Goal: Task Accomplishment & Management: Use online tool/utility

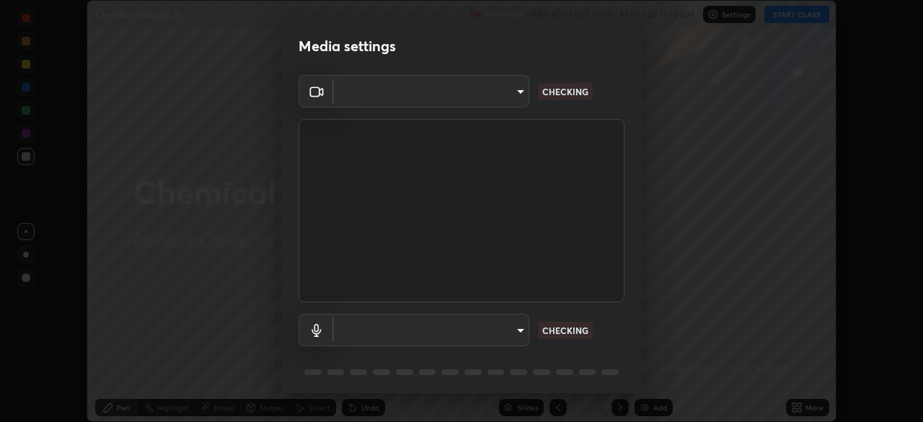
scroll to position [51, 0]
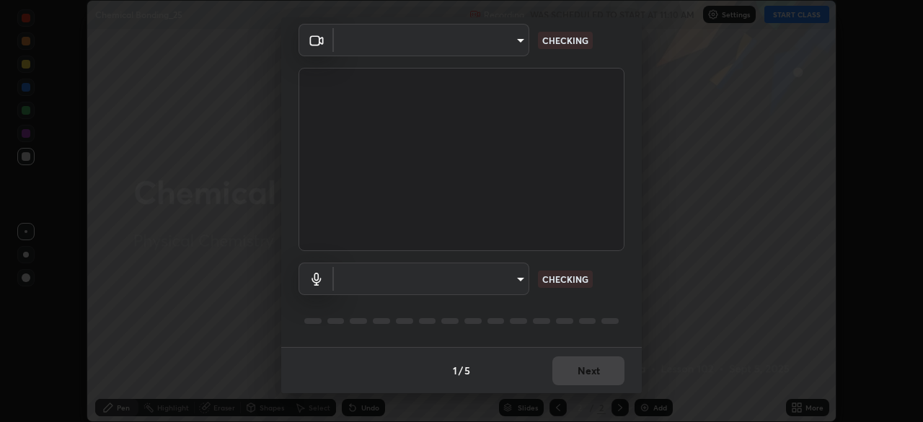
type input "9d859b0dc9df3993e45d71748640ef8916b2c21d6ac1b4416f64a69378af508e"
type input "4f06c2d6b51db1f9fe48d8ea370b420cdfdc57b065f61fb7ee4703c9f90ad683"
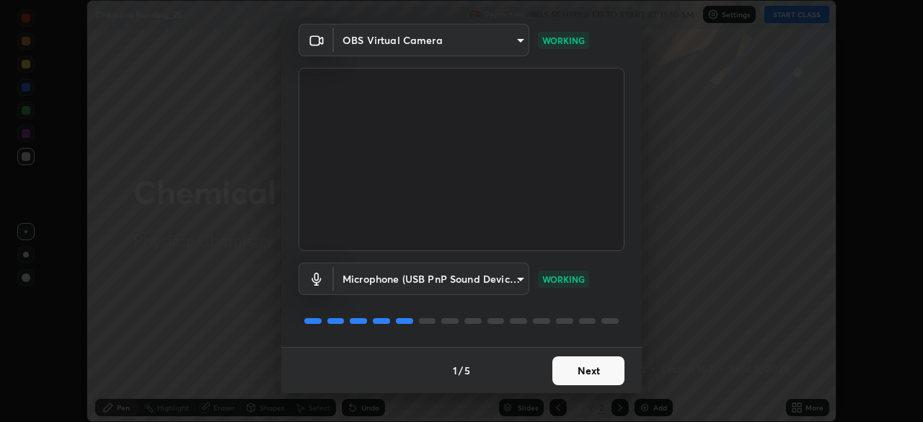
click at [591, 372] on button "Next" at bounding box center [588, 370] width 72 height 29
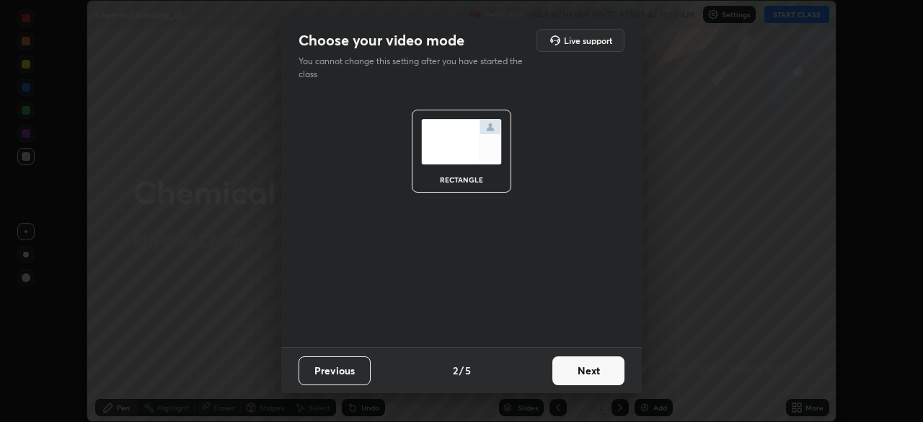
scroll to position [0, 0]
click at [592, 370] on button "Next" at bounding box center [588, 370] width 72 height 29
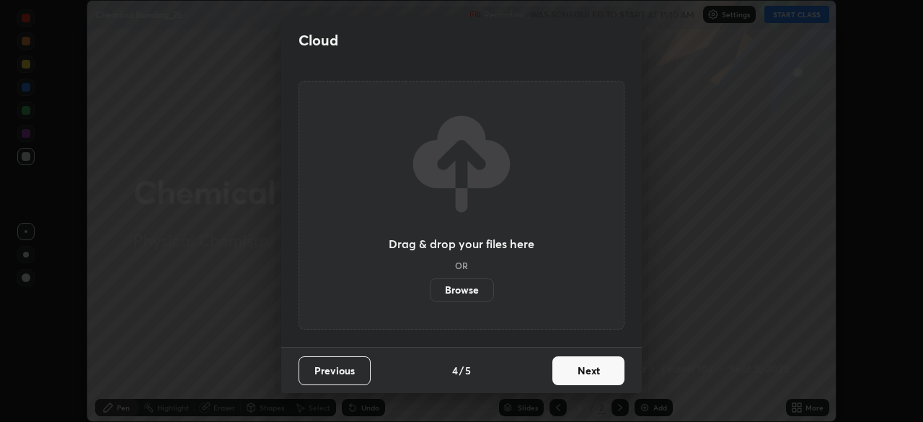
click at [593, 378] on button "Next" at bounding box center [588, 370] width 72 height 29
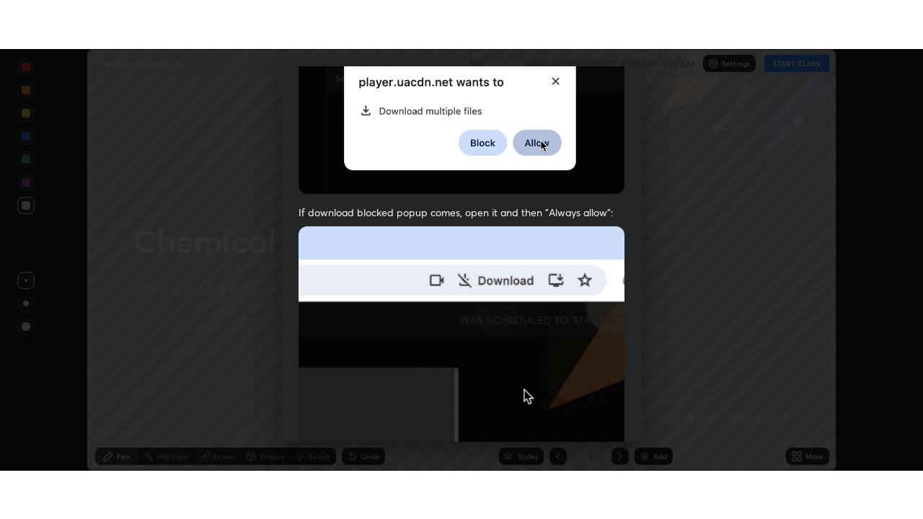
scroll to position [345, 0]
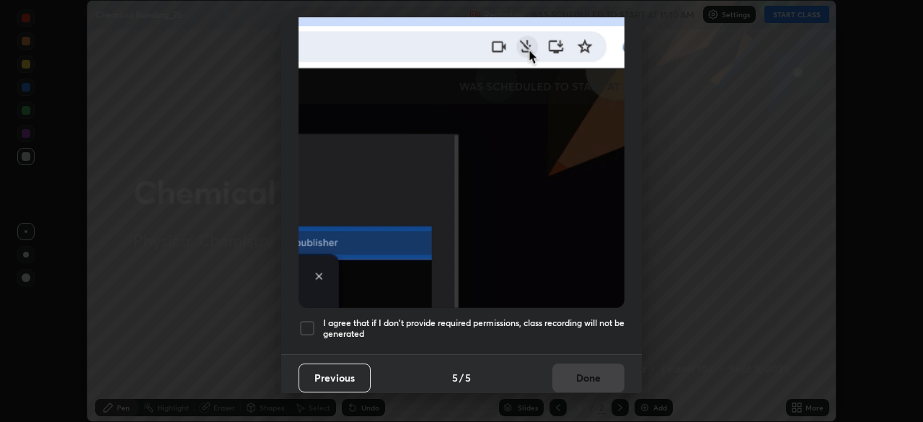
click at [305, 319] on div at bounding box center [306, 327] width 17 height 17
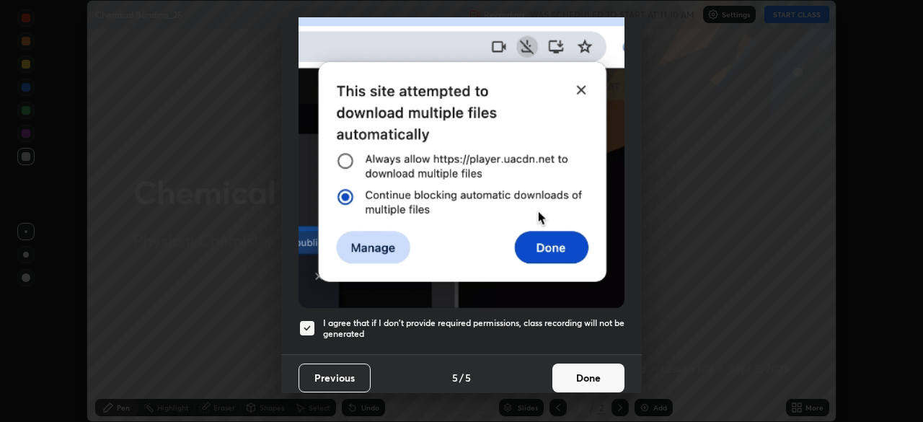
click at [593, 375] on button "Done" at bounding box center [588, 377] width 72 height 29
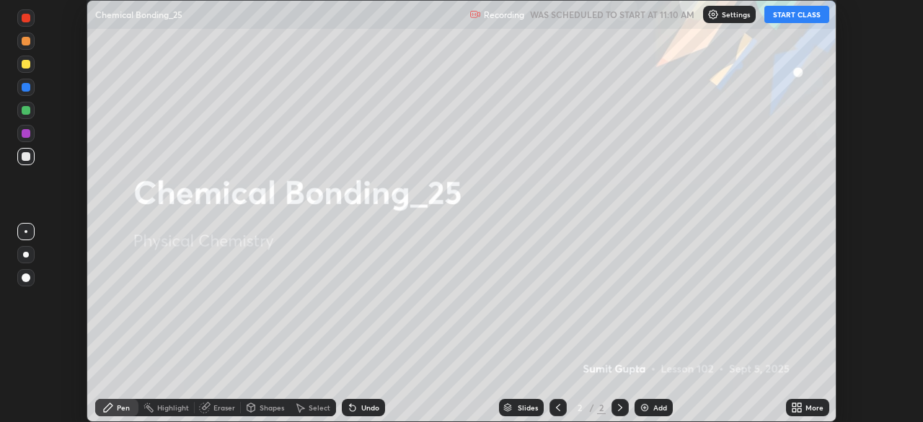
click at [795, 20] on button "START CLASS" at bounding box center [796, 14] width 65 height 17
click at [800, 411] on icon at bounding box center [799, 410] width 4 height 4
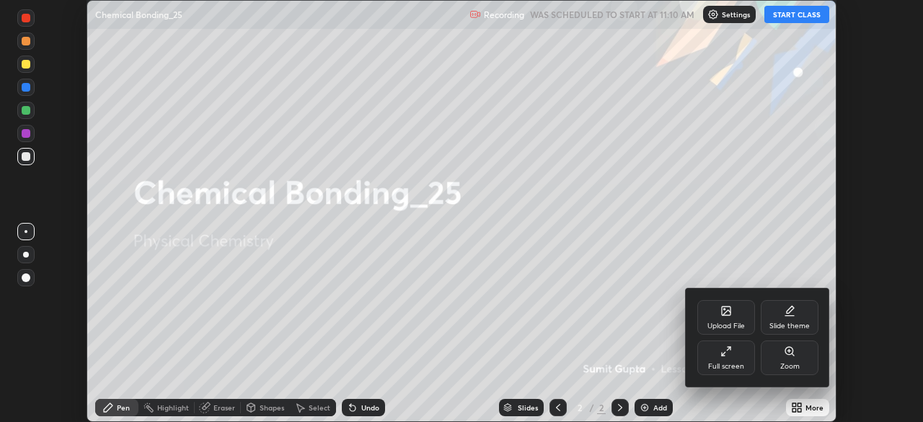
click at [723, 363] on div "Full screen" at bounding box center [726, 366] width 36 height 7
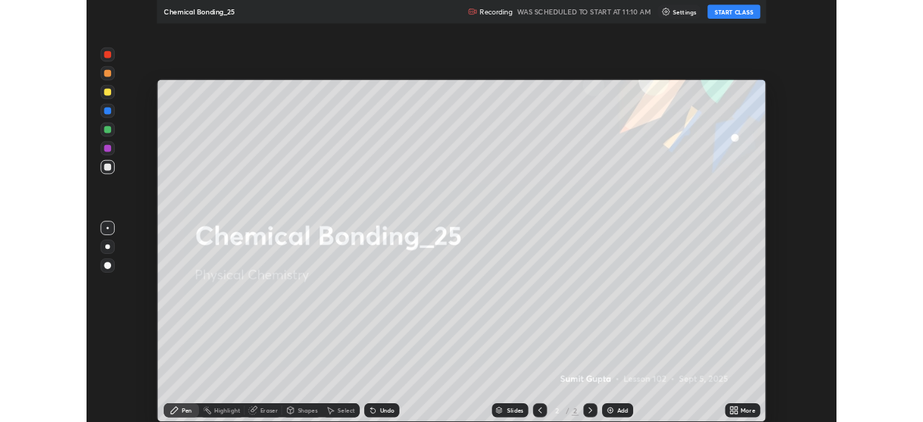
scroll to position [519, 923]
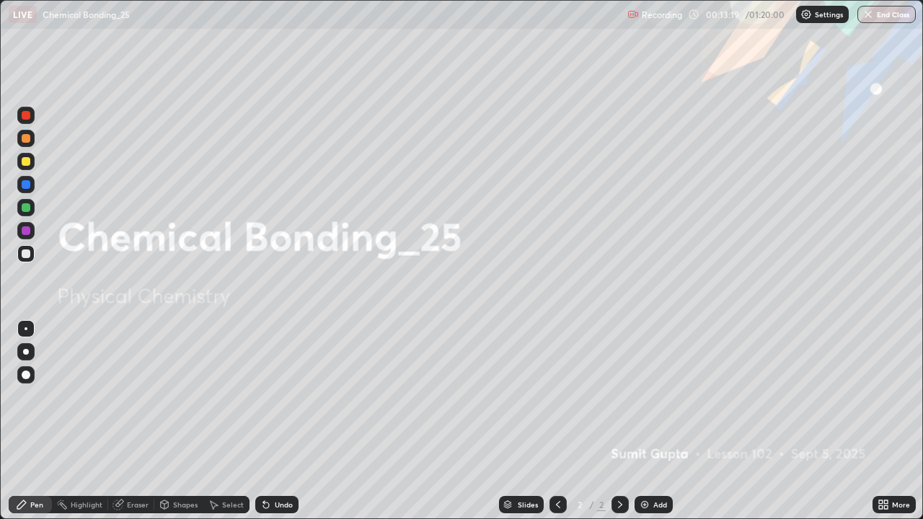
click at [641, 421] on img at bounding box center [645, 505] width 12 height 12
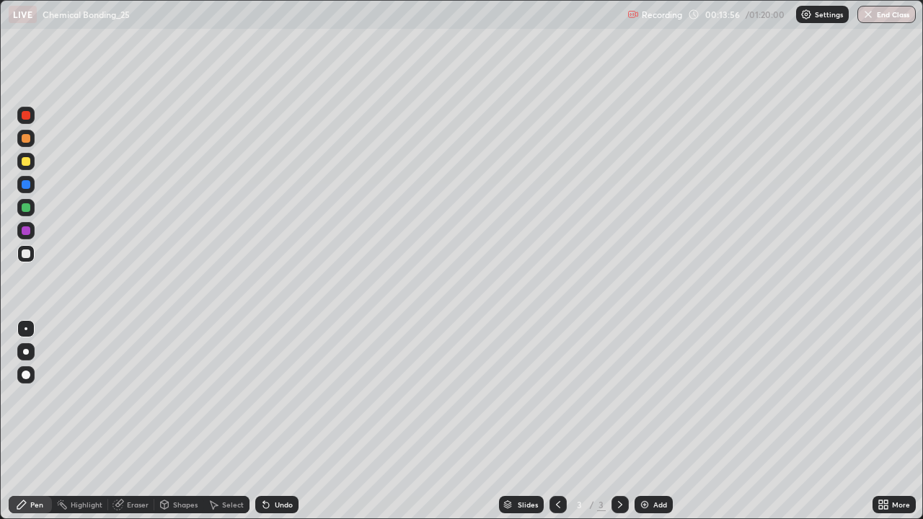
click at [26, 352] on div at bounding box center [26, 352] width 6 height 6
click at [26, 162] on div at bounding box center [26, 161] width 9 height 9
click at [30, 259] on div at bounding box center [25, 253] width 17 height 17
click at [557, 421] on icon at bounding box center [558, 505] width 12 height 12
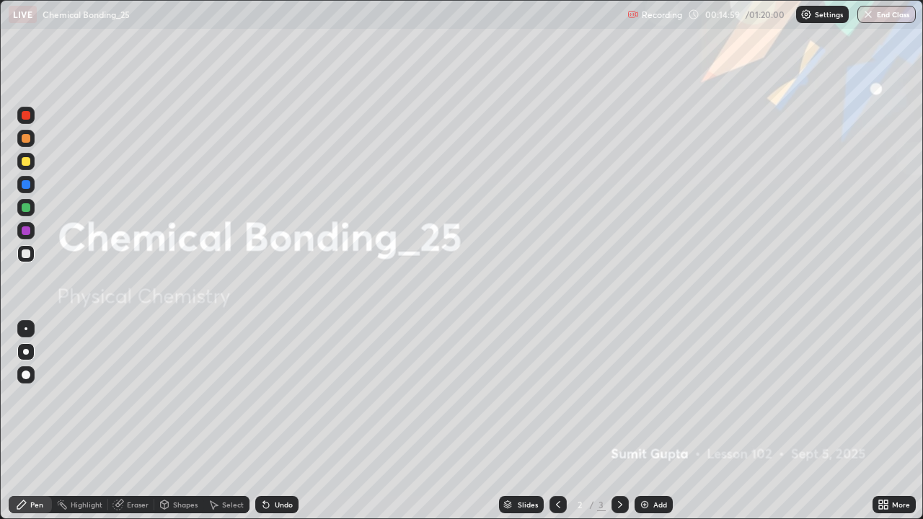
click at [654, 421] on div "Add" at bounding box center [653, 504] width 38 height 17
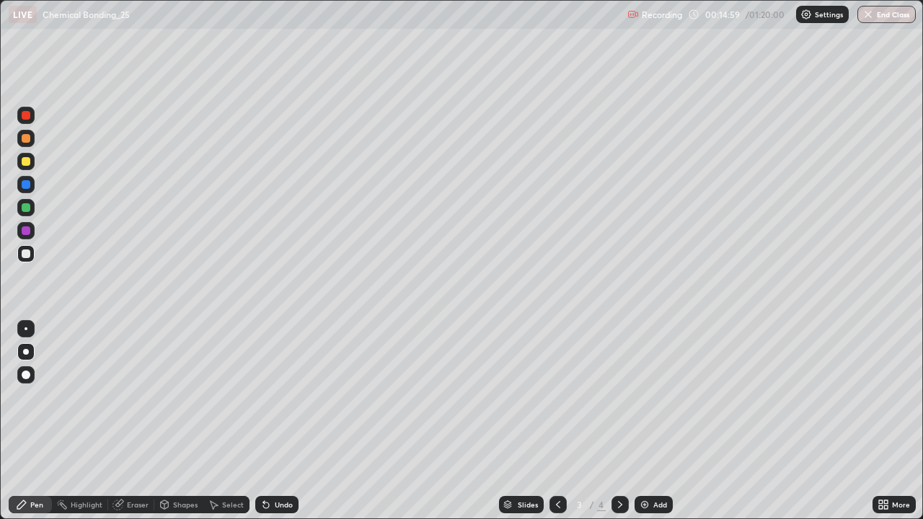
click at [271, 421] on div "Undo" at bounding box center [273, 504] width 49 height 29
click at [269, 421] on div "Undo" at bounding box center [276, 504] width 43 height 17
click at [25, 252] on div at bounding box center [26, 253] width 9 height 9
click at [26, 160] on div at bounding box center [26, 161] width 9 height 9
click at [276, 421] on div "Undo" at bounding box center [276, 504] width 43 height 17
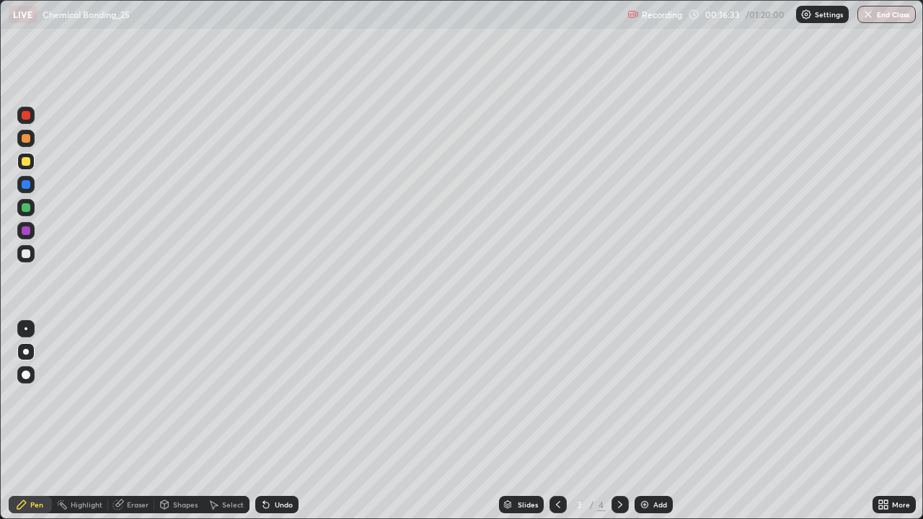
click at [27, 254] on div at bounding box center [26, 253] width 9 height 9
click at [647, 421] on div "Add" at bounding box center [653, 504] width 38 height 17
click at [647, 421] on img at bounding box center [645, 505] width 12 height 12
click at [618, 421] on icon at bounding box center [620, 505] width 12 height 12
click at [25, 157] on div at bounding box center [26, 161] width 9 height 9
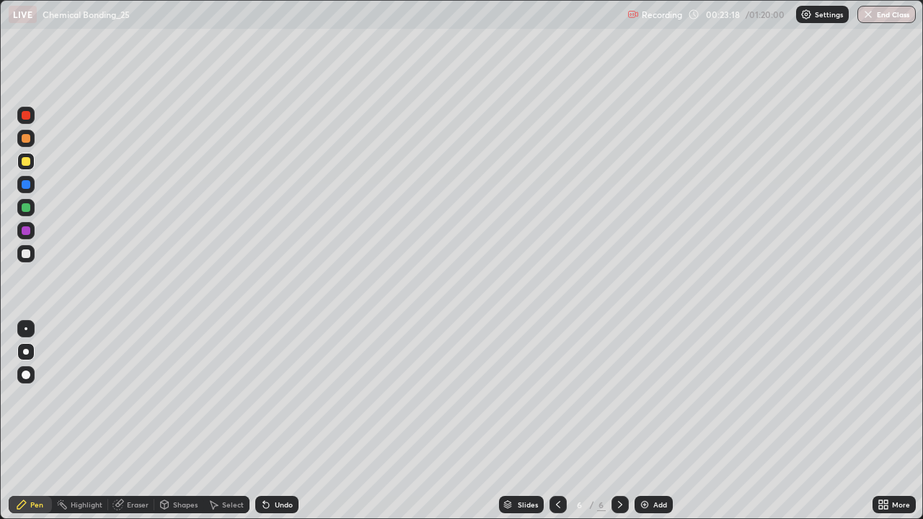
click at [32, 259] on div at bounding box center [25, 253] width 17 height 17
click at [268, 421] on div "Undo" at bounding box center [276, 504] width 43 height 17
click at [266, 421] on icon at bounding box center [266, 505] width 6 height 6
click at [33, 156] on div at bounding box center [25, 161] width 17 height 17
click at [26, 252] on div at bounding box center [26, 253] width 9 height 9
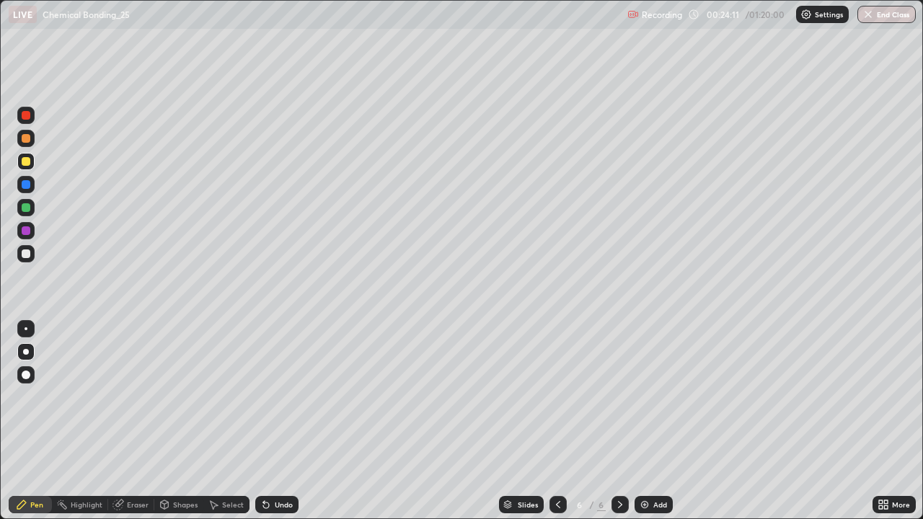
click at [26, 231] on div at bounding box center [26, 230] width 9 height 9
click at [22, 256] on div at bounding box center [26, 253] width 9 height 9
click at [25, 253] on div at bounding box center [26, 253] width 9 height 9
click at [275, 421] on div "Undo" at bounding box center [284, 504] width 18 height 7
click at [279, 421] on div "Undo" at bounding box center [276, 504] width 43 height 17
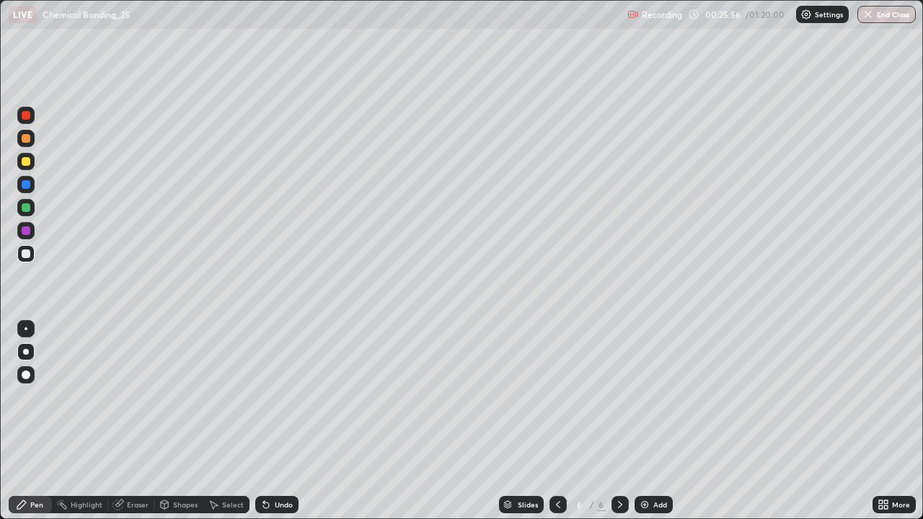
click at [26, 185] on div at bounding box center [26, 184] width 9 height 9
click at [24, 231] on div at bounding box center [26, 230] width 9 height 9
click at [275, 421] on div "Undo" at bounding box center [276, 504] width 43 height 17
click at [270, 421] on div "Undo" at bounding box center [276, 504] width 43 height 17
click at [264, 421] on icon at bounding box center [266, 505] width 6 height 6
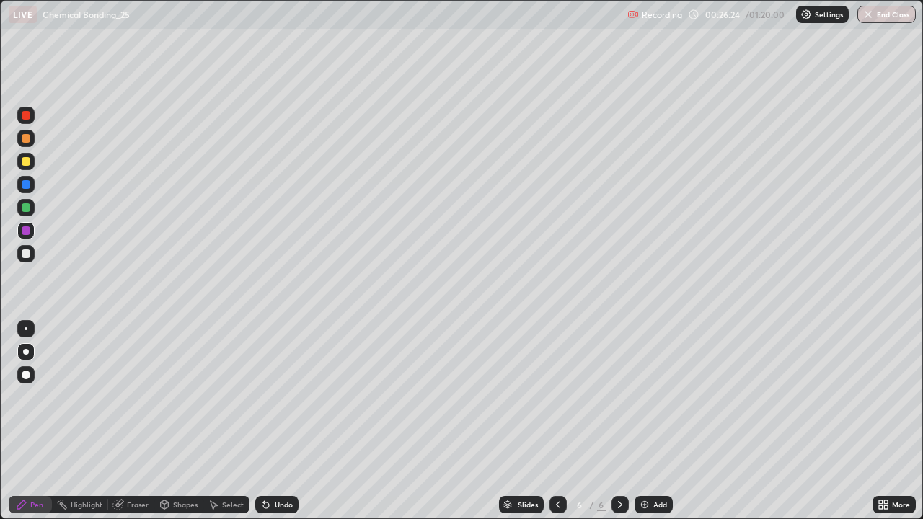
click at [269, 421] on div "Undo" at bounding box center [276, 504] width 43 height 17
click at [270, 421] on div "Undo" at bounding box center [276, 504] width 43 height 17
click at [24, 250] on div at bounding box center [26, 253] width 9 height 9
click at [272, 421] on div "Undo" at bounding box center [276, 504] width 43 height 17
click at [58, 421] on div "Highlight" at bounding box center [80, 504] width 56 height 29
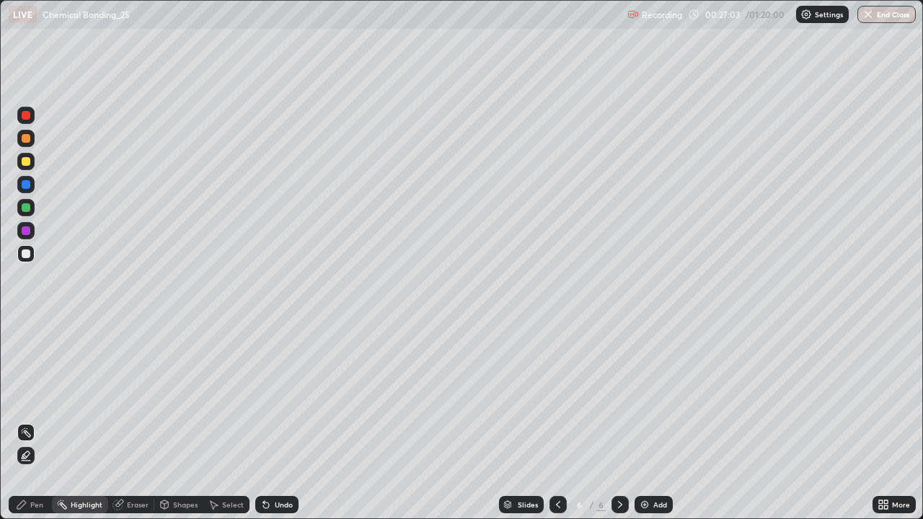
click at [25, 213] on div at bounding box center [25, 207] width 17 height 17
click at [35, 421] on div "Pen" at bounding box center [36, 504] width 13 height 7
click at [27, 254] on div at bounding box center [26, 253] width 9 height 9
click at [26, 160] on div at bounding box center [26, 161] width 9 height 9
click at [1, 421] on div "Pen Highlight Eraser Shapes Select Undo Slides 6 / 6 Add More" at bounding box center [461, 504] width 923 height 29
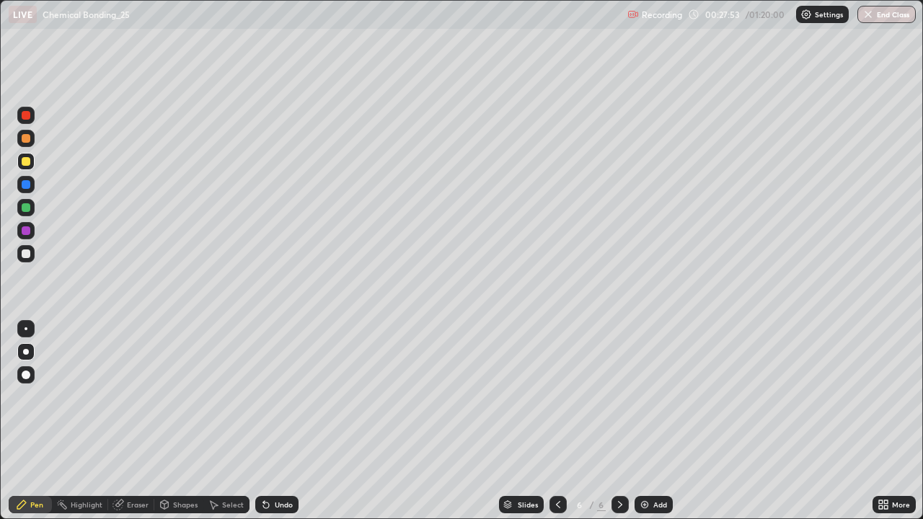
click at [19, 421] on icon at bounding box center [22, 505] width 12 height 12
click at [264, 421] on icon at bounding box center [266, 505] width 6 height 6
click at [30, 205] on div at bounding box center [26, 207] width 9 height 9
click at [649, 421] on div "Add" at bounding box center [653, 504] width 38 height 17
click at [559, 421] on div at bounding box center [557, 504] width 17 height 29
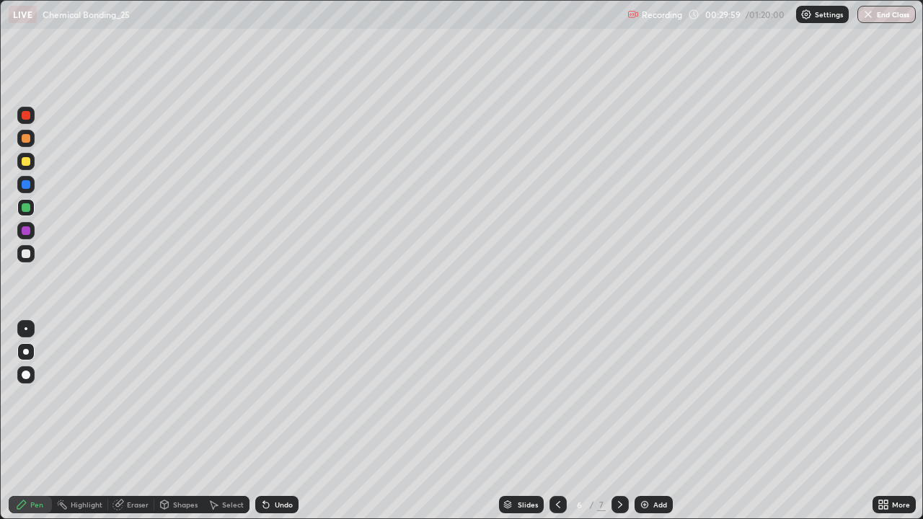
click at [618, 421] on icon at bounding box center [620, 504] width 4 height 7
click at [26, 254] on div at bounding box center [26, 253] width 9 height 9
click at [27, 161] on div at bounding box center [26, 161] width 9 height 9
click at [278, 421] on div "Undo" at bounding box center [284, 504] width 18 height 7
click at [272, 421] on div "Undo" at bounding box center [276, 504] width 43 height 17
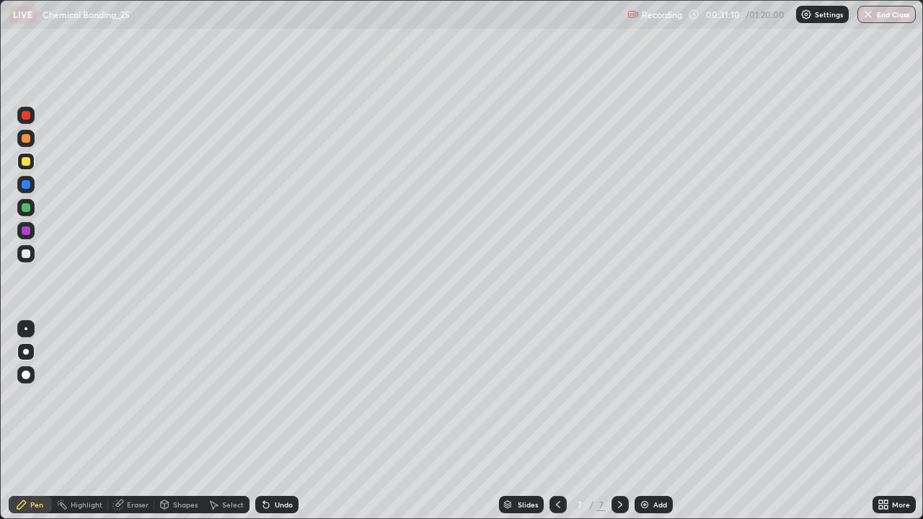
click at [284, 421] on div "Undo" at bounding box center [284, 504] width 18 height 7
click at [27, 205] on div at bounding box center [26, 207] width 9 height 9
click at [556, 421] on icon at bounding box center [558, 505] width 12 height 12
click at [618, 421] on icon at bounding box center [620, 505] width 12 height 12
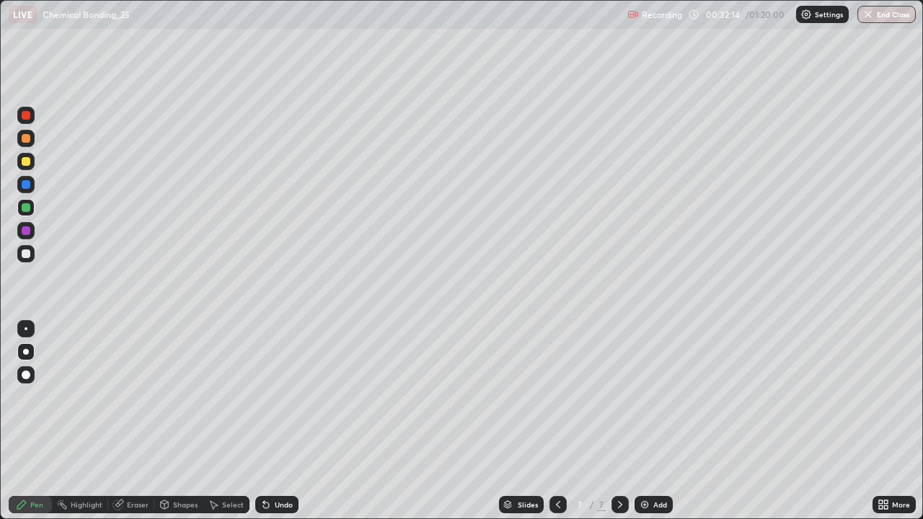
click at [555, 421] on icon at bounding box center [558, 505] width 12 height 12
click at [556, 421] on icon at bounding box center [558, 505] width 12 height 12
click at [619, 421] on div at bounding box center [619, 504] width 17 height 29
click at [617, 421] on icon at bounding box center [620, 505] width 12 height 12
click at [557, 421] on icon at bounding box center [558, 505] width 12 height 12
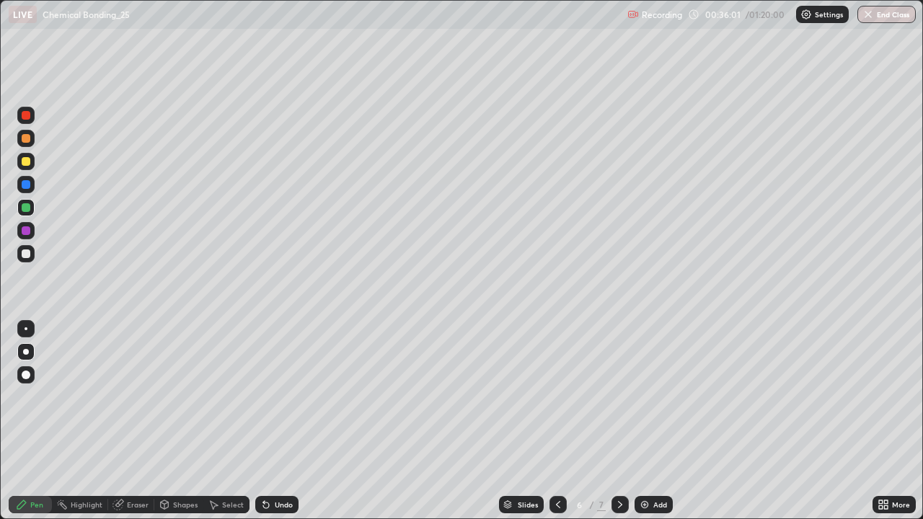
click at [618, 421] on icon at bounding box center [620, 505] width 12 height 12
click at [553, 421] on icon at bounding box center [558, 505] width 12 height 12
click at [129, 421] on div "Eraser" at bounding box center [138, 504] width 22 height 7
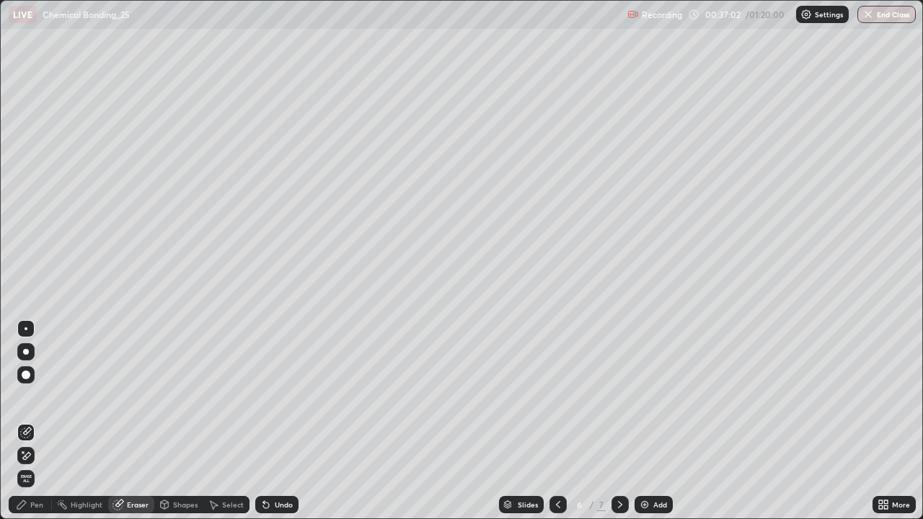
click at [30, 421] on div "Pen" at bounding box center [30, 504] width 43 height 17
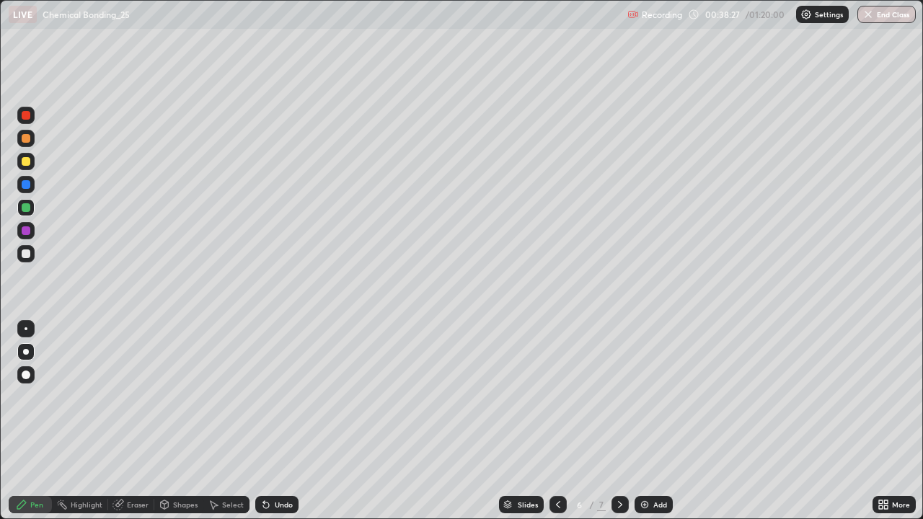
click at [618, 421] on icon at bounding box center [620, 505] width 12 height 12
click at [556, 421] on icon at bounding box center [558, 505] width 12 height 12
click at [618, 421] on icon at bounding box center [620, 505] width 12 height 12
click at [556, 421] on icon at bounding box center [558, 505] width 12 height 12
click at [619, 421] on icon at bounding box center [620, 504] width 4 height 7
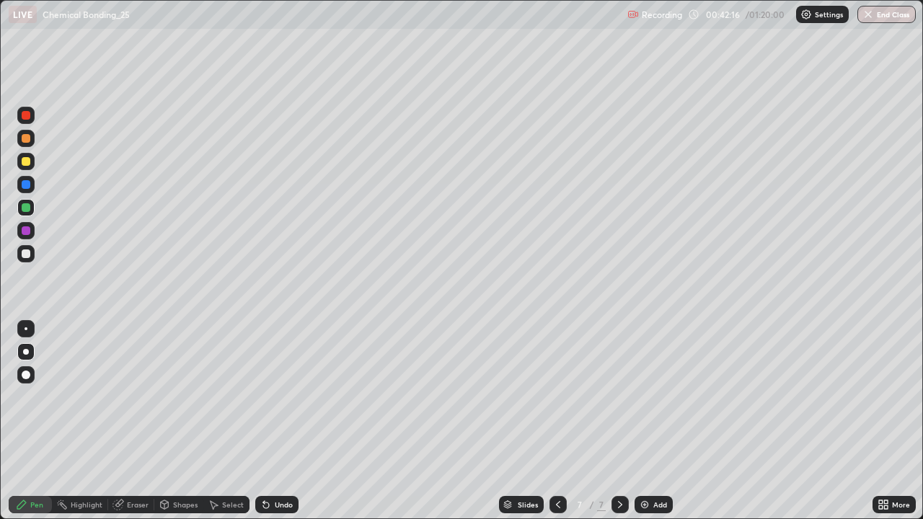
click at [646, 421] on img at bounding box center [645, 505] width 12 height 12
click at [25, 259] on div at bounding box center [25, 253] width 17 height 17
click at [32, 160] on div at bounding box center [25, 161] width 17 height 17
click at [556, 421] on icon at bounding box center [558, 505] width 12 height 12
click at [564, 421] on div at bounding box center [557, 504] width 17 height 17
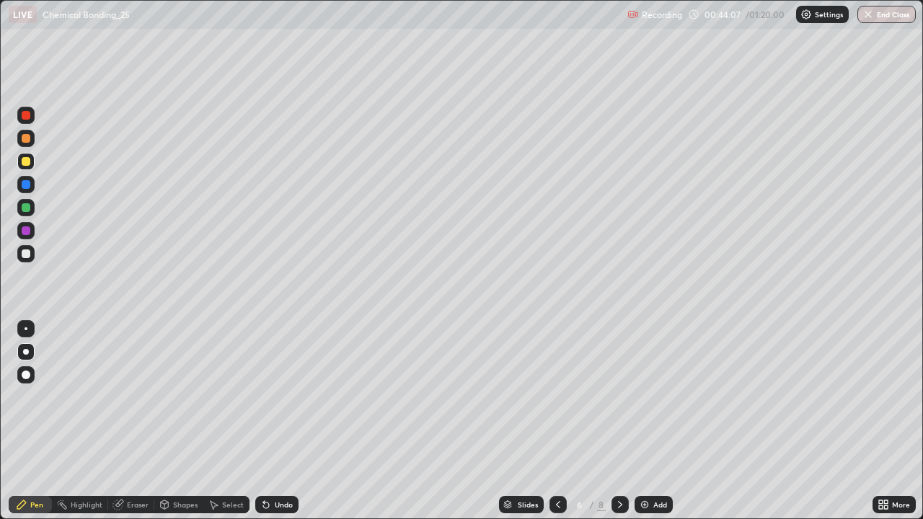
click at [616, 421] on icon at bounding box center [620, 505] width 12 height 12
click at [626, 421] on div at bounding box center [619, 504] width 17 height 17
click at [280, 421] on div "Undo" at bounding box center [284, 504] width 18 height 7
click at [279, 421] on div "Undo" at bounding box center [284, 504] width 18 height 7
click at [277, 421] on div "Undo" at bounding box center [284, 504] width 18 height 7
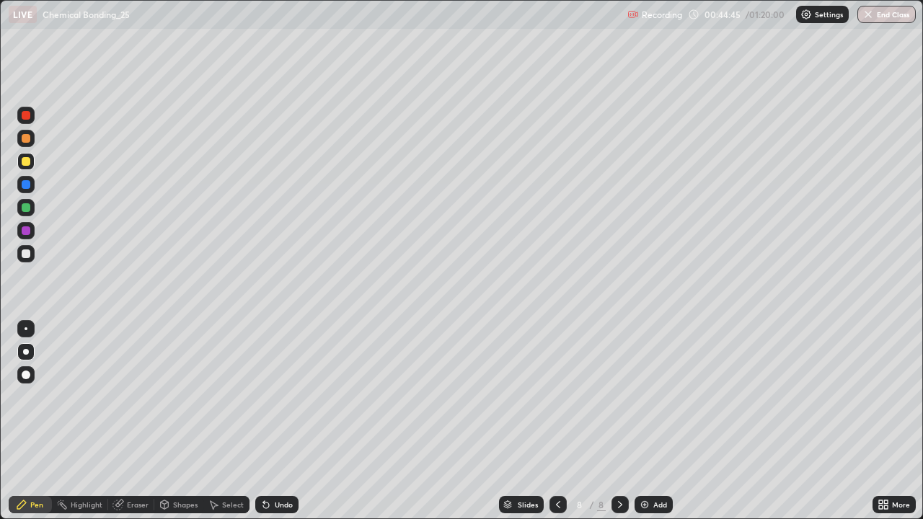
click at [275, 421] on div "Undo" at bounding box center [284, 504] width 18 height 7
click at [273, 421] on div "Undo" at bounding box center [276, 504] width 43 height 17
click at [276, 421] on div "Undo" at bounding box center [276, 504] width 43 height 17
click at [129, 421] on div "Eraser" at bounding box center [138, 504] width 22 height 7
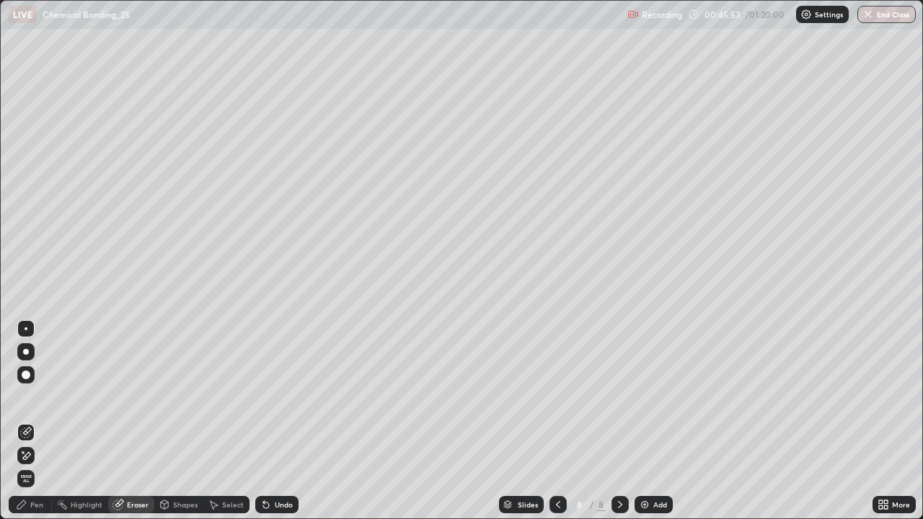
click at [26, 351] on div at bounding box center [26, 352] width 6 height 6
click at [27, 421] on icon at bounding box center [22, 505] width 12 height 12
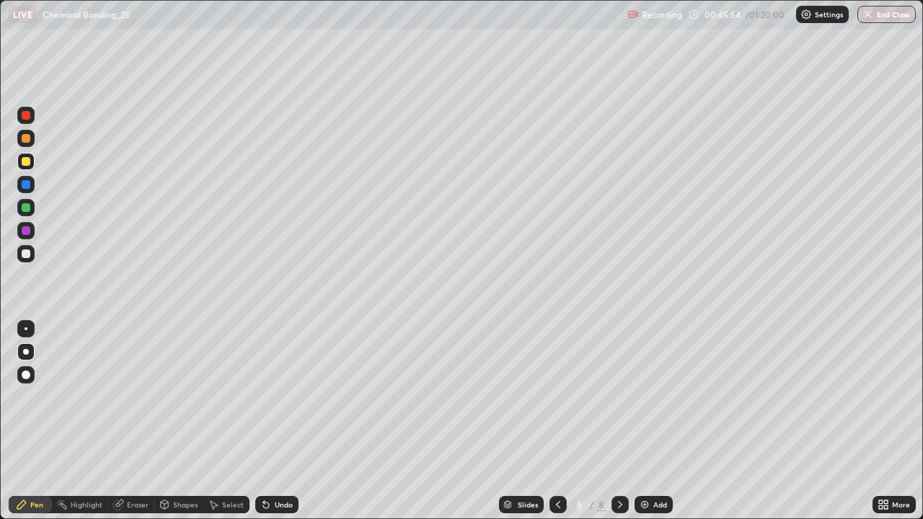
click at [27, 162] on div at bounding box center [26, 161] width 9 height 9
click at [28, 231] on div at bounding box center [26, 230] width 9 height 9
click at [26, 257] on div at bounding box center [26, 253] width 9 height 9
click at [27, 206] on div at bounding box center [26, 207] width 9 height 9
click at [42, 421] on div "Pen" at bounding box center [30, 504] width 43 height 17
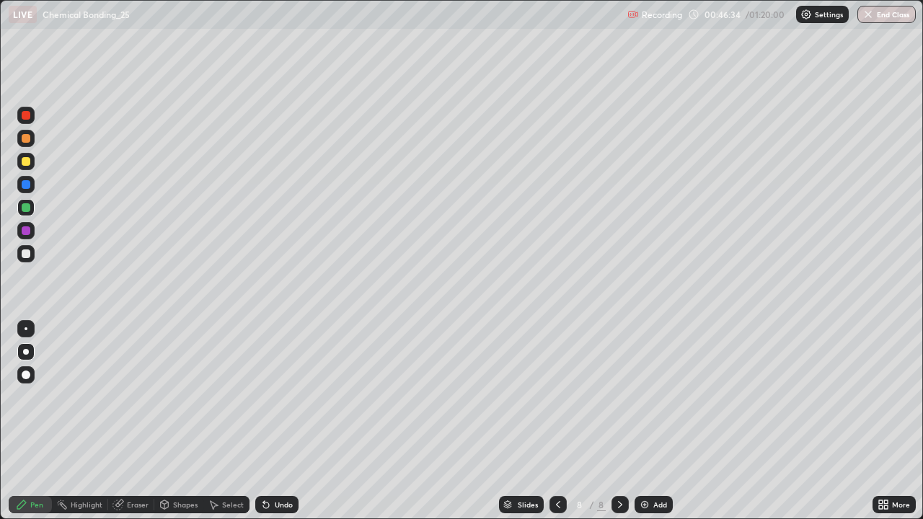
click at [25, 178] on div at bounding box center [25, 184] width 17 height 17
click at [644, 421] on img at bounding box center [645, 505] width 12 height 12
click at [31, 164] on div at bounding box center [25, 161] width 17 height 17
click at [27, 252] on div at bounding box center [26, 253] width 9 height 9
click at [267, 421] on icon at bounding box center [266, 505] width 12 height 12
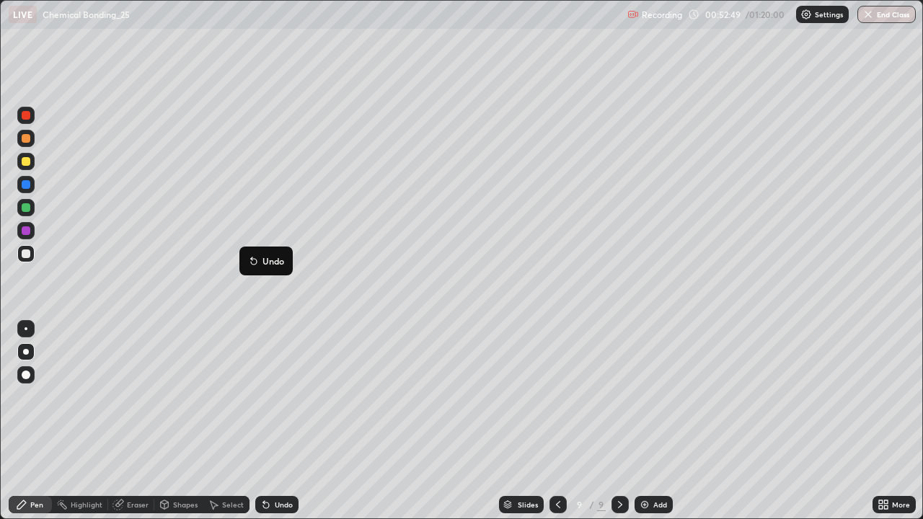
click at [257, 252] on button "Undo" at bounding box center [266, 260] width 42 height 17
click at [641, 421] on div "Add" at bounding box center [653, 504] width 38 height 17
click at [560, 421] on div at bounding box center [556, 504] width 17 height 17
click at [26, 156] on div at bounding box center [25, 161] width 17 height 17
click at [263, 421] on icon at bounding box center [263, 501] width 1 height 1
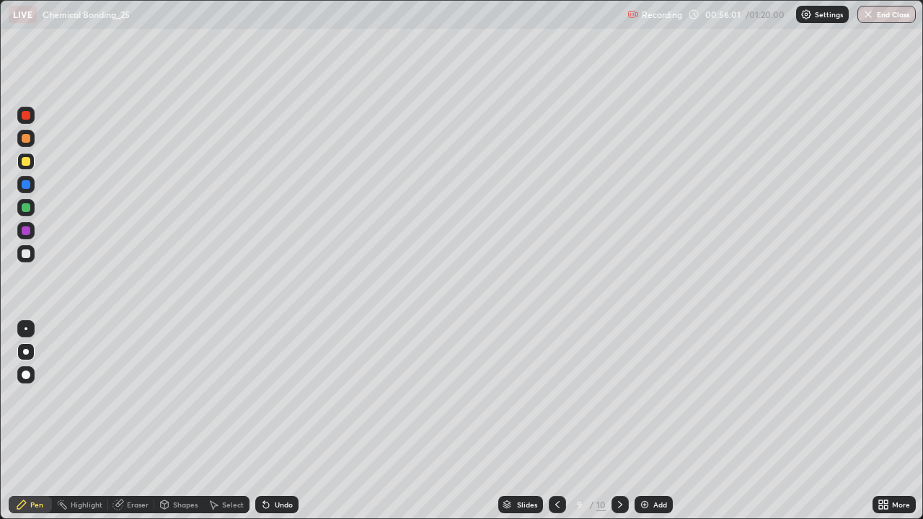
click at [28, 254] on div at bounding box center [26, 253] width 9 height 9
click at [268, 421] on icon at bounding box center [266, 505] width 12 height 12
click at [27, 159] on div at bounding box center [26, 161] width 9 height 9
click at [619, 421] on icon at bounding box center [620, 504] width 4 height 7
click at [29, 252] on div at bounding box center [26, 253] width 9 height 9
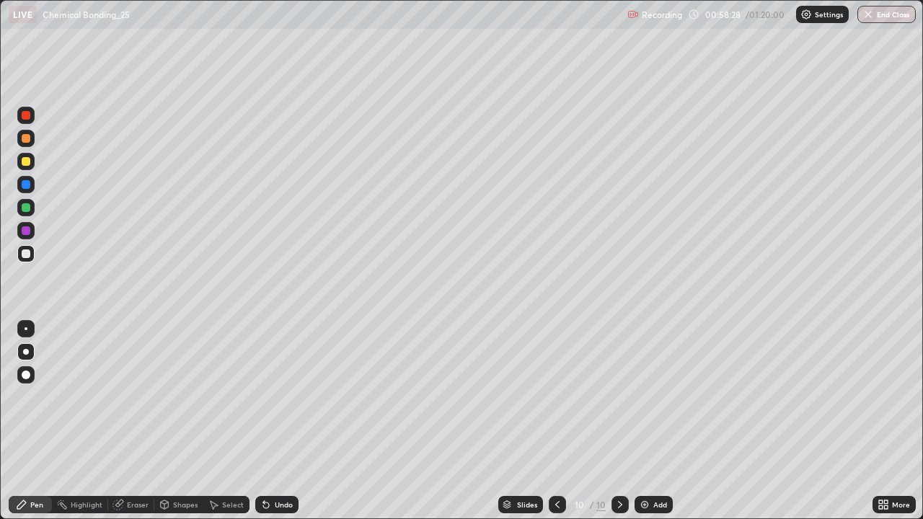
click at [23, 169] on div at bounding box center [25, 161] width 17 height 17
click at [269, 421] on icon at bounding box center [266, 505] width 12 height 12
click at [27, 250] on div at bounding box center [26, 253] width 9 height 9
click at [560, 421] on div at bounding box center [556, 504] width 17 height 17
click at [554, 421] on icon at bounding box center [557, 505] width 12 height 12
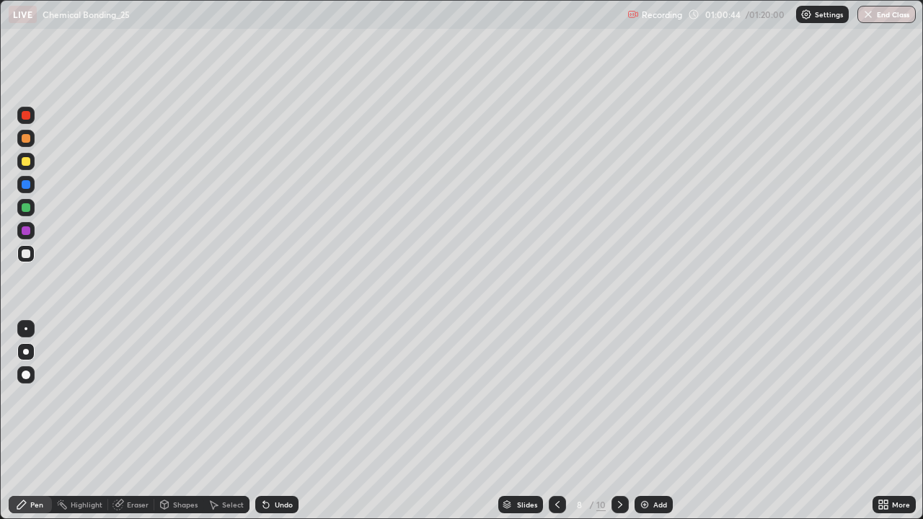
click at [618, 421] on icon at bounding box center [620, 505] width 12 height 12
click at [626, 421] on div at bounding box center [619, 504] width 17 height 29
click at [264, 421] on icon at bounding box center [266, 505] width 6 height 6
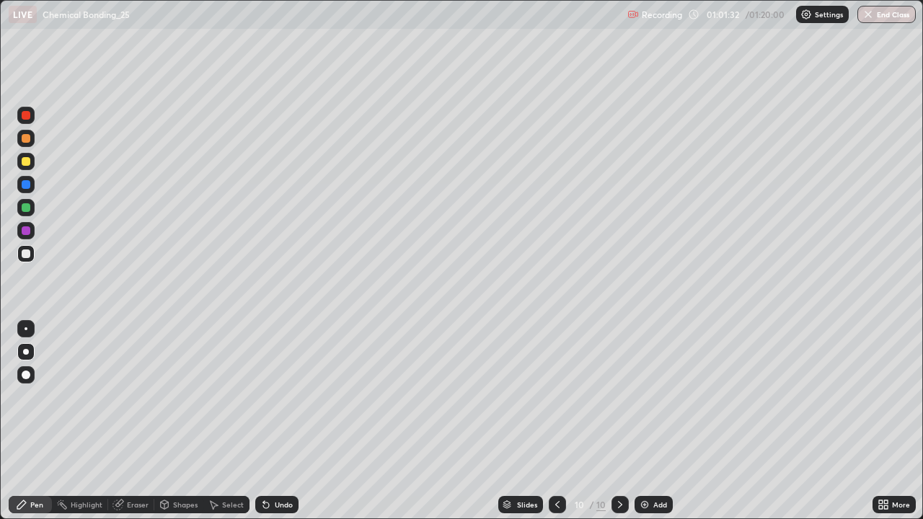
click at [275, 421] on div "Undo" at bounding box center [284, 504] width 18 height 7
click at [270, 421] on div "Undo" at bounding box center [276, 504] width 43 height 17
click at [24, 157] on div at bounding box center [26, 161] width 9 height 9
click at [654, 421] on div "Add" at bounding box center [660, 504] width 14 height 7
click at [26, 182] on div at bounding box center [26, 184] width 9 height 9
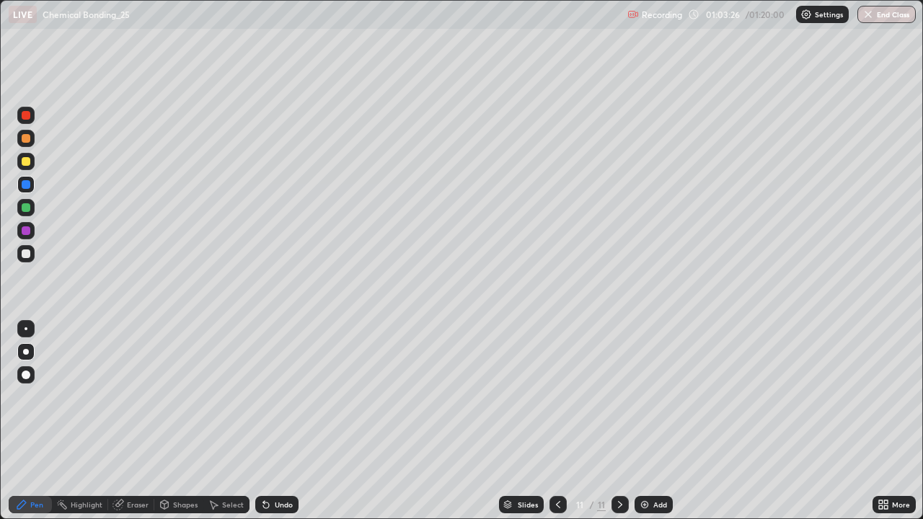
click at [25, 161] on div at bounding box center [26, 161] width 9 height 9
click at [270, 421] on div "Undo" at bounding box center [276, 504] width 43 height 17
click at [276, 421] on div "Undo" at bounding box center [284, 504] width 18 height 7
click at [28, 254] on div at bounding box center [26, 253] width 9 height 9
click at [27, 160] on div at bounding box center [26, 161] width 9 height 9
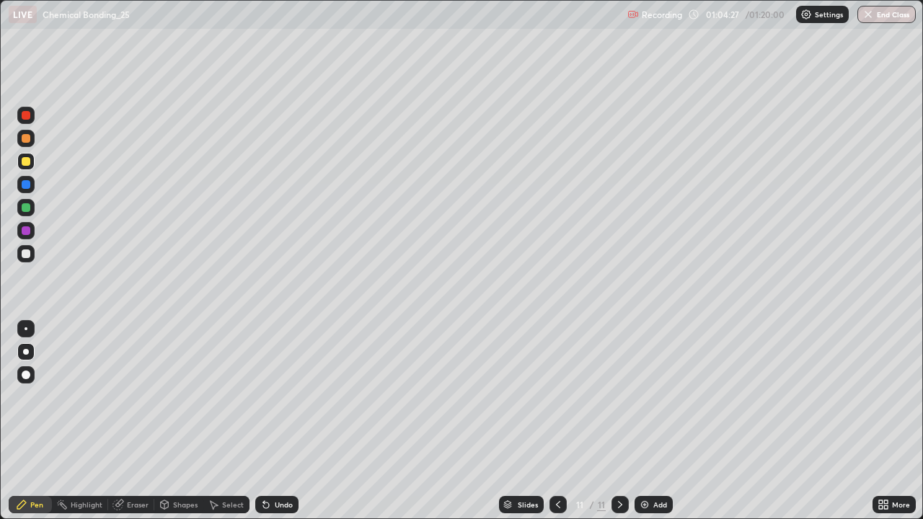
click at [27, 254] on div at bounding box center [26, 253] width 9 height 9
click at [28, 167] on div at bounding box center [25, 161] width 17 height 17
click at [267, 421] on icon at bounding box center [266, 505] width 12 height 12
click at [275, 421] on div "Undo" at bounding box center [284, 504] width 18 height 7
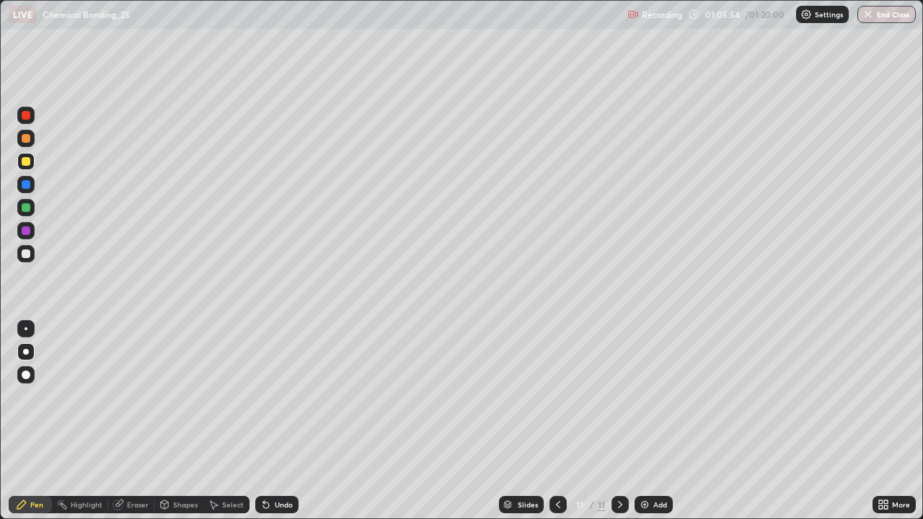
click at [275, 421] on div "Undo" at bounding box center [284, 504] width 18 height 7
click at [271, 421] on div "Undo" at bounding box center [276, 504] width 43 height 17
click at [270, 421] on div "Undo" at bounding box center [276, 504] width 43 height 17
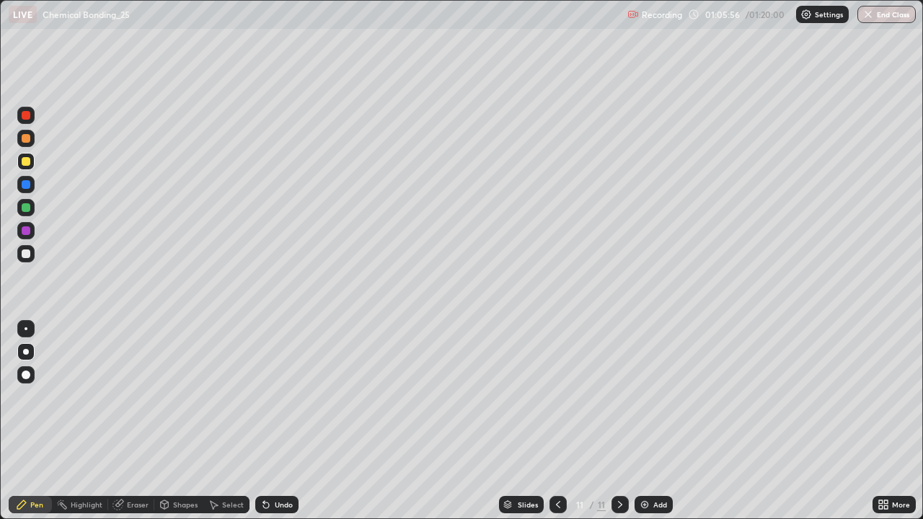
click at [264, 421] on icon at bounding box center [266, 505] width 6 height 6
click at [266, 421] on icon at bounding box center [266, 505] width 12 height 12
click at [264, 421] on icon at bounding box center [266, 505] width 6 height 6
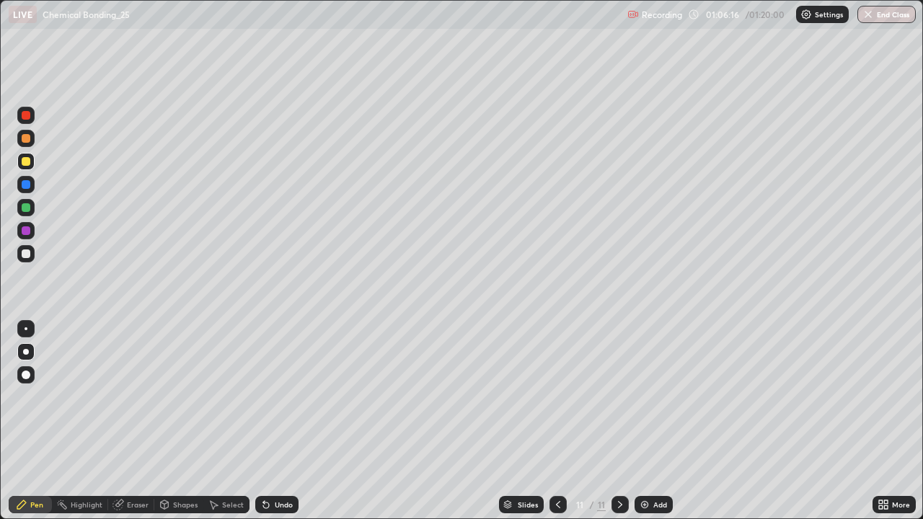
click at [23, 169] on div at bounding box center [25, 161] width 17 height 17
click at [265, 421] on icon at bounding box center [266, 505] width 6 height 6
click at [268, 421] on icon at bounding box center [266, 505] width 12 height 12
click at [25, 253] on div at bounding box center [26, 253] width 9 height 9
click at [644, 421] on img at bounding box center [645, 505] width 12 height 12
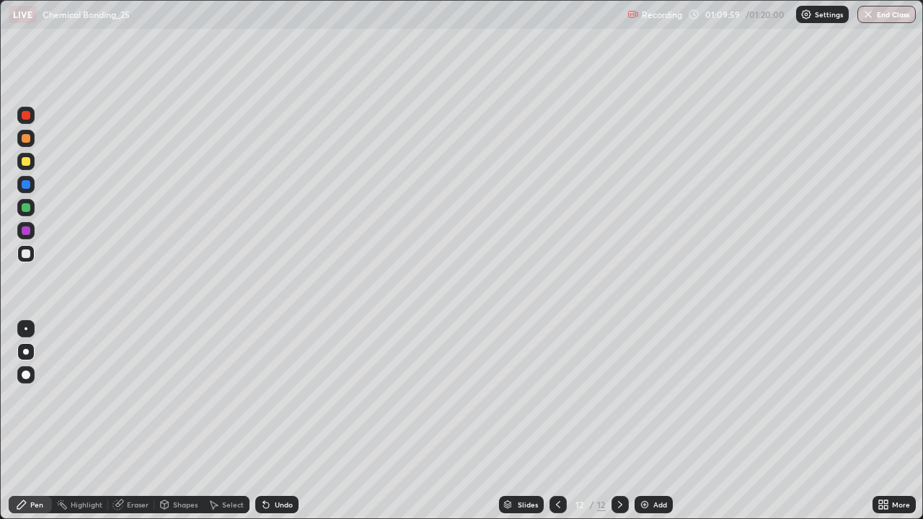
click at [29, 165] on div at bounding box center [25, 161] width 17 height 17
click at [29, 183] on div at bounding box center [26, 184] width 9 height 9
click at [32, 162] on div at bounding box center [25, 161] width 17 height 17
click at [19, 255] on div at bounding box center [25, 253] width 17 height 17
click at [889, 14] on button "End Class" at bounding box center [886, 14] width 58 height 17
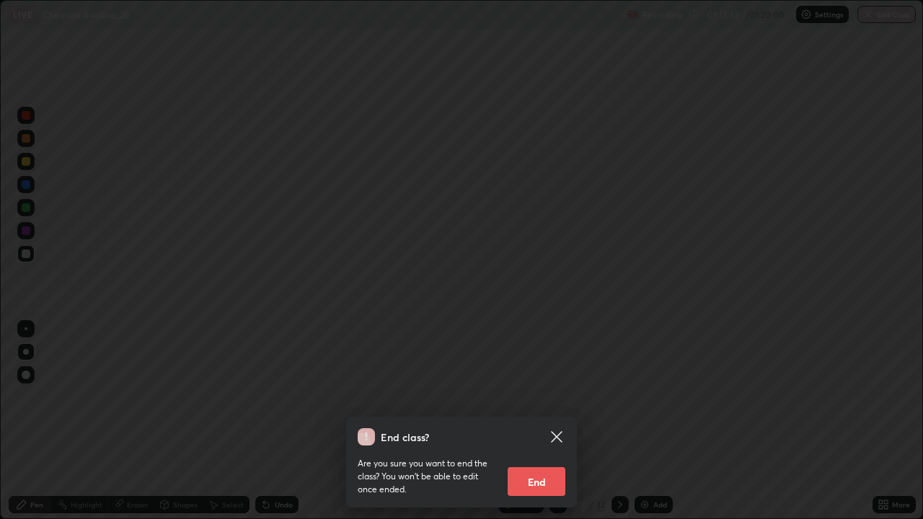
click at [683, 199] on div "End class? Are you sure you want to end the class? You won’t be able to edit on…" at bounding box center [461, 259] width 923 height 519
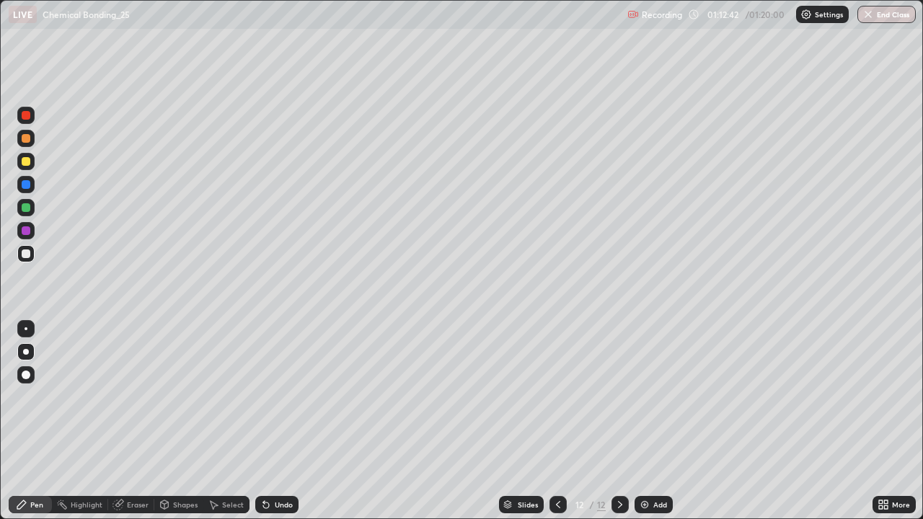
click at [886, 15] on button "End Class" at bounding box center [886, 14] width 58 height 17
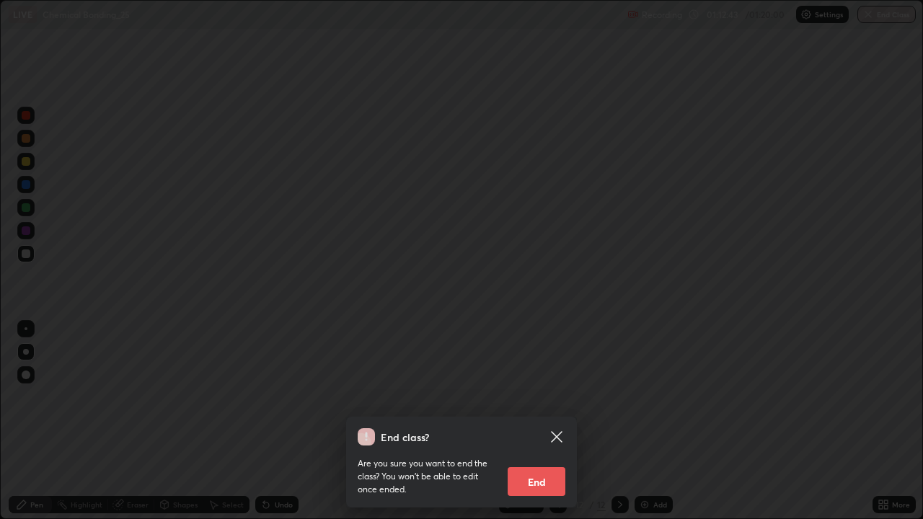
click at [529, 421] on button "End" at bounding box center [536, 481] width 58 height 29
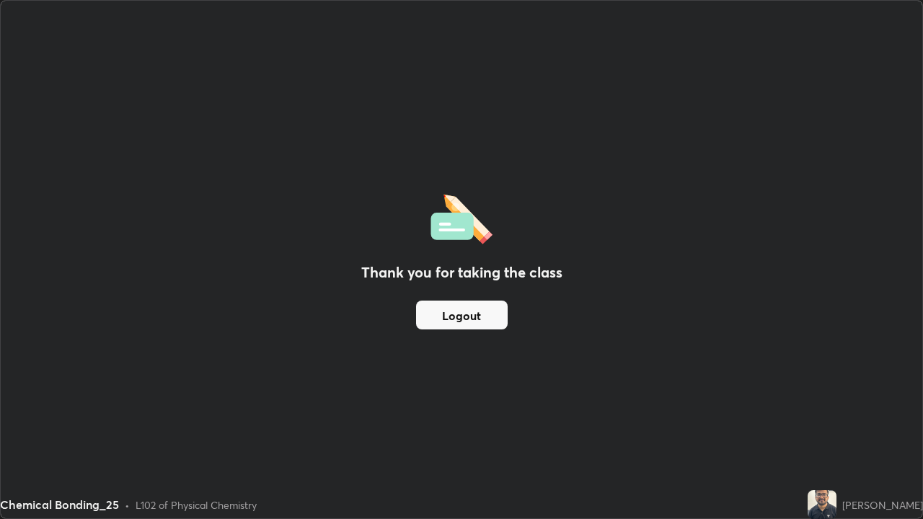
click at [344, 347] on div "Thank you for taking the class Logout" at bounding box center [461, 259] width 921 height 517
click at [229, 273] on div "Thank you for taking the class Logout" at bounding box center [461, 259] width 921 height 517
click at [165, 322] on div "Thank you for taking the class Logout" at bounding box center [461, 259] width 921 height 517
click at [161, 218] on div "Thank you for taking the class Logout" at bounding box center [461, 259] width 921 height 517
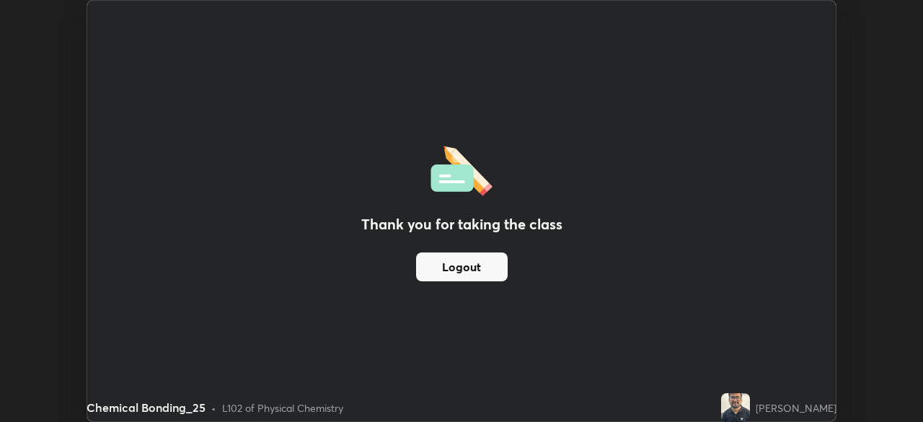
scroll to position [71652, 71151]
